Goal: Navigation & Orientation: Find specific page/section

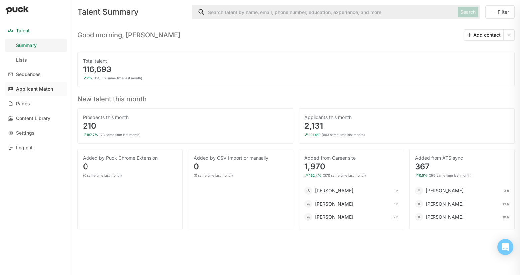
click at [49, 92] on link "Applicant Match" at bounding box center [35, 89] width 61 height 13
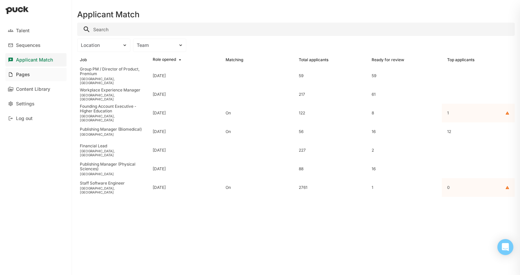
click at [31, 79] on link "Pages" at bounding box center [35, 74] width 61 height 13
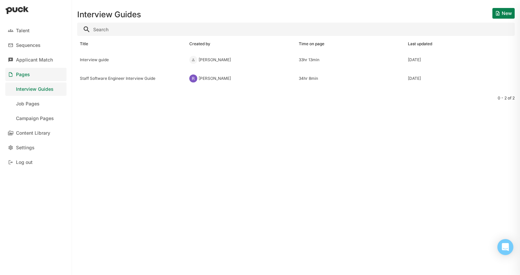
click at [33, 125] on div "Talent Sequences Applicant Match Pages Interview Guides Job Pages Campaign Page…" at bounding box center [36, 96] width 72 height 150
click at [32, 121] on div "Campaign Pages" at bounding box center [35, 119] width 38 height 6
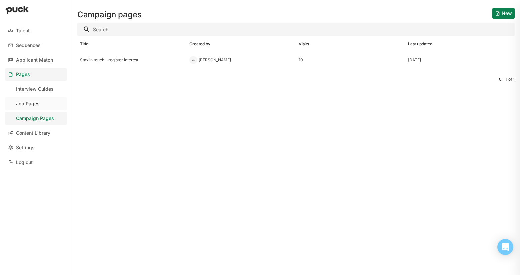
click at [30, 107] on div "Job Pages" at bounding box center [28, 104] width 24 height 6
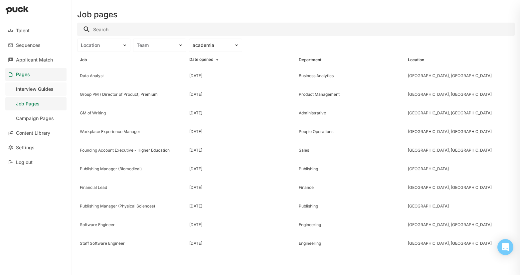
click at [28, 92] on div "Interview Guides" at bounding box center [35, 90] width 38 height 6
